Goal: Navigation & Orientation: Find specific page/section

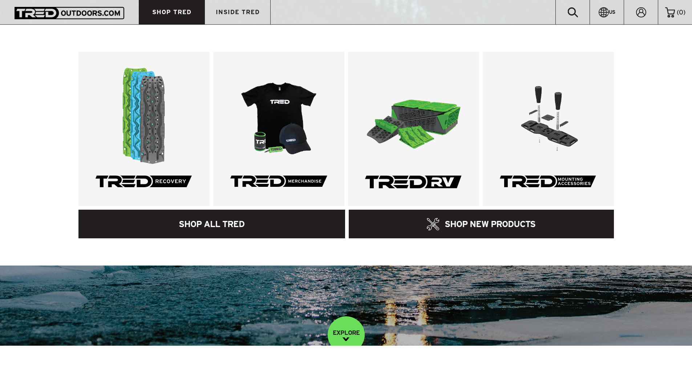
click at [212, 231] on link "SHOP ALL TRED" at bounding box center [211, 224] width 267 height 29
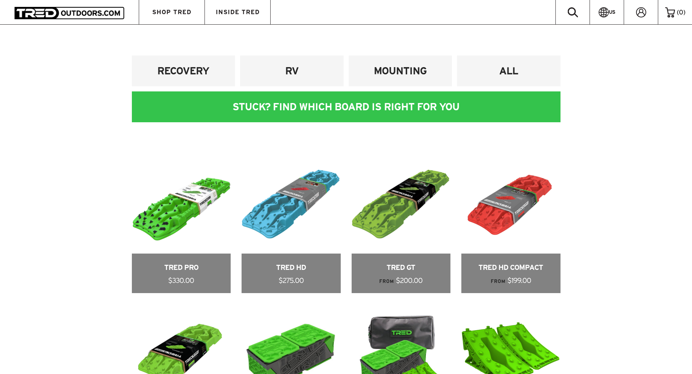
scroll to position [261, 0]
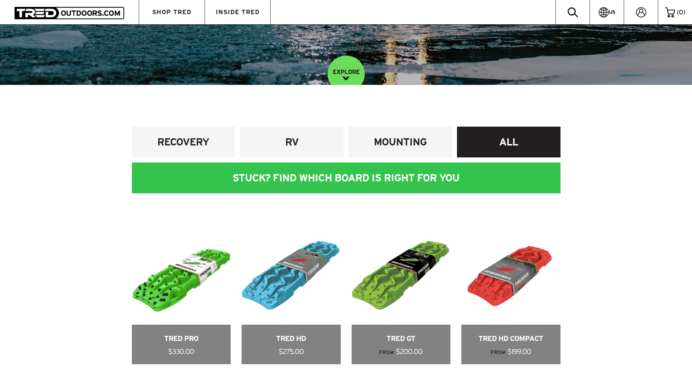
click at [532, 131] on link "ALL" at bounding box center [508, 142] width 103 height 31
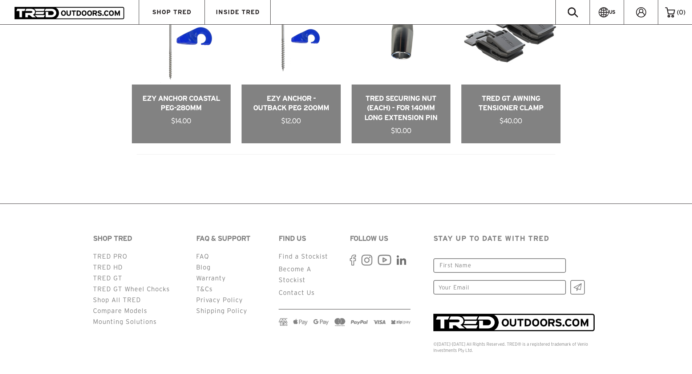
scroll to position [1642, 0]
